Goal: Book appointment/travel/reservation

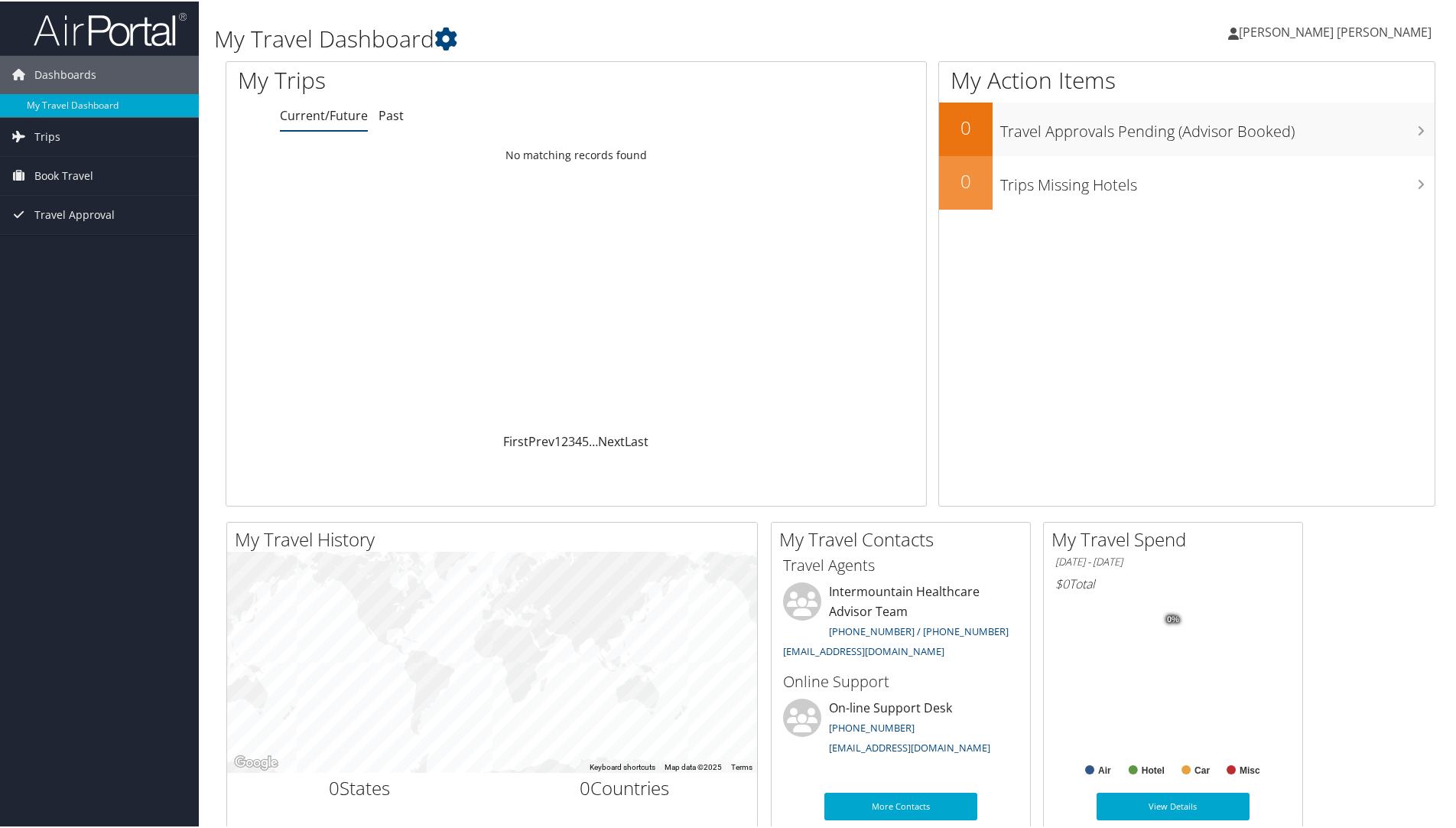
click at [1347, 25] on span "[PERSON_NAME] [PERSON_NAME]" at bounding box center [1335, 30] width 193 height 17
click at [1168, 31] on div "[PERSON_NAME] [PERSON_NAME] [PERSON_NAME] My Settings Travel Agency Contacts Vi…" at bounding box center [1219, 37] width 488 height 59
click at [1359, 32] on span "[PERSON_NAME] [PERSON_NAME]" at bounding box center [1335, 30] width 193 height 17
click at [1295, 138] on link "View Travel Profile" at bounding box center [1344, 136] width 170 height 26
